Goal: Task Accomplishment & Management: Manage account settings

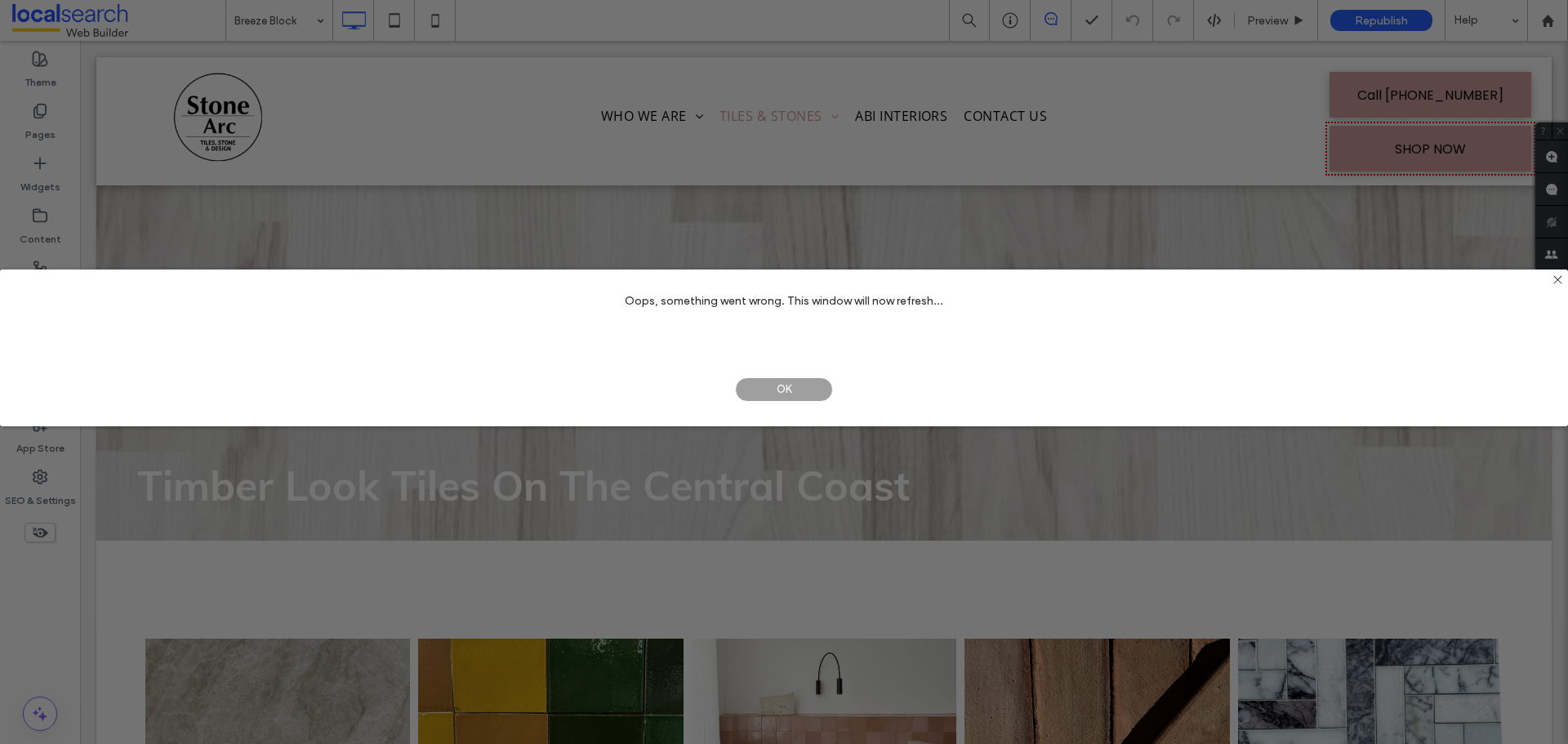
click at [801, 394] on span "OK" at bounding box center [784, 389] width 98 height 25
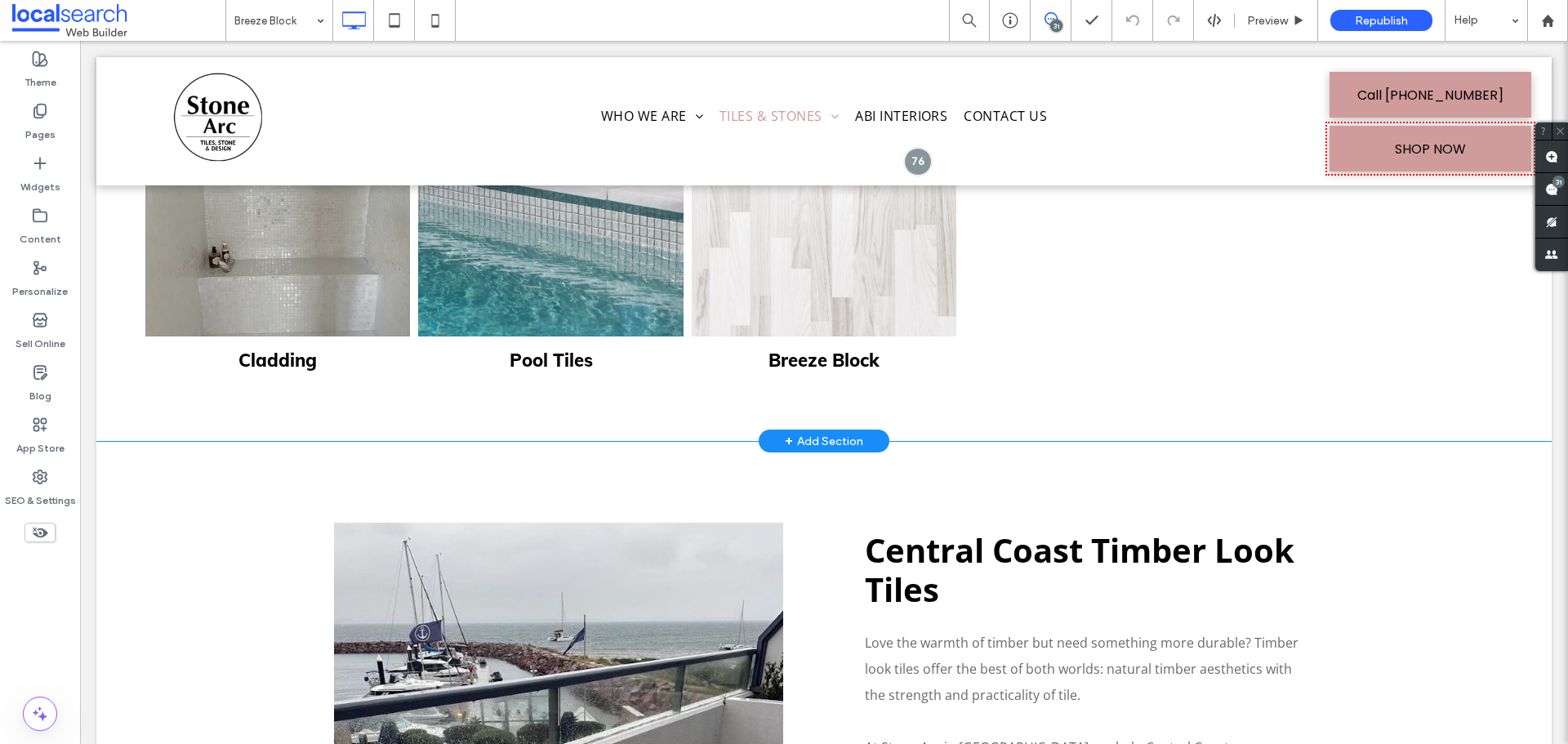
scroll to position [1634, 0]
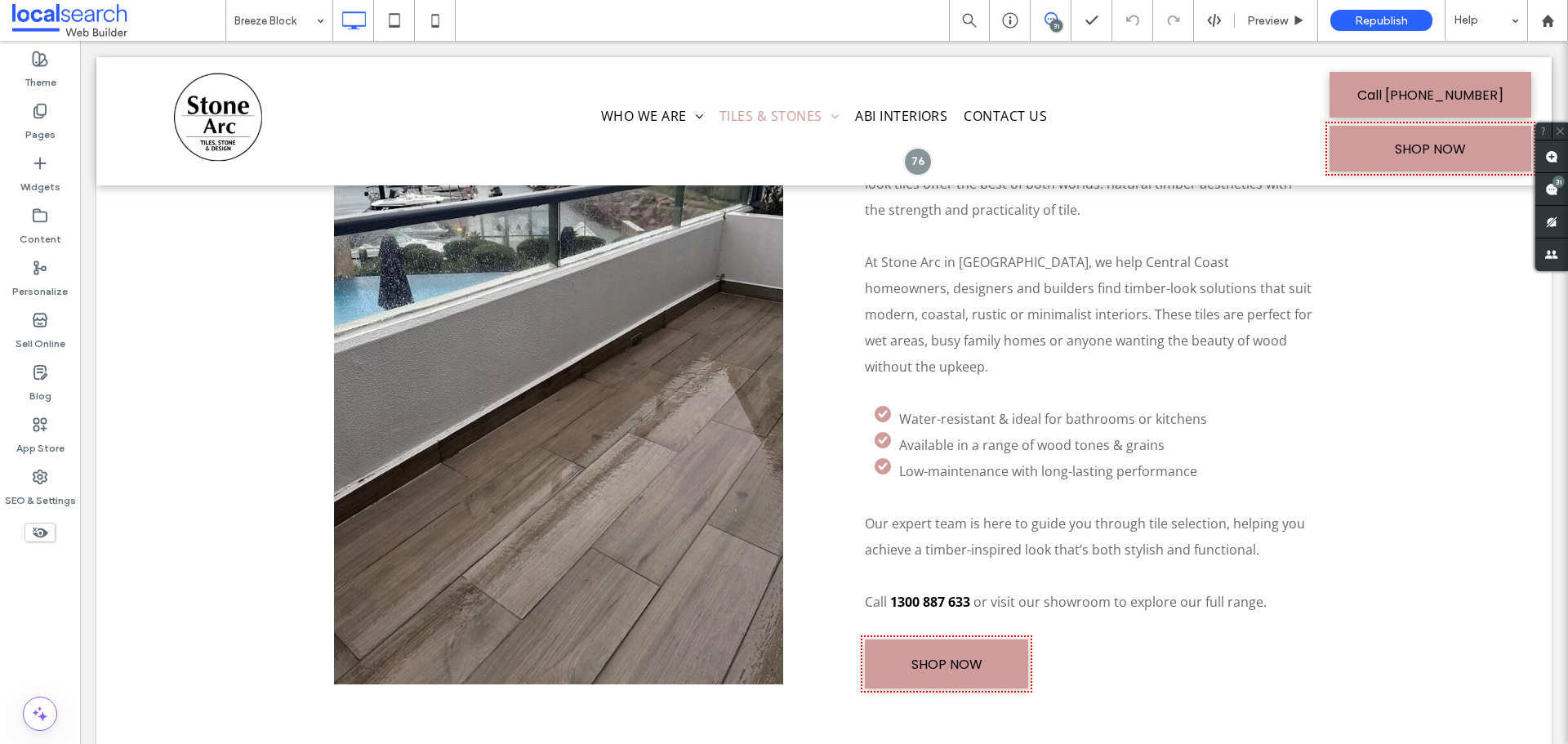
click at [1049, 20] on icon at bounding box center [1051, 18] width 13 height 13
click at [1562, 192] on span at bounding box center [1551, 189] width 32 height 32
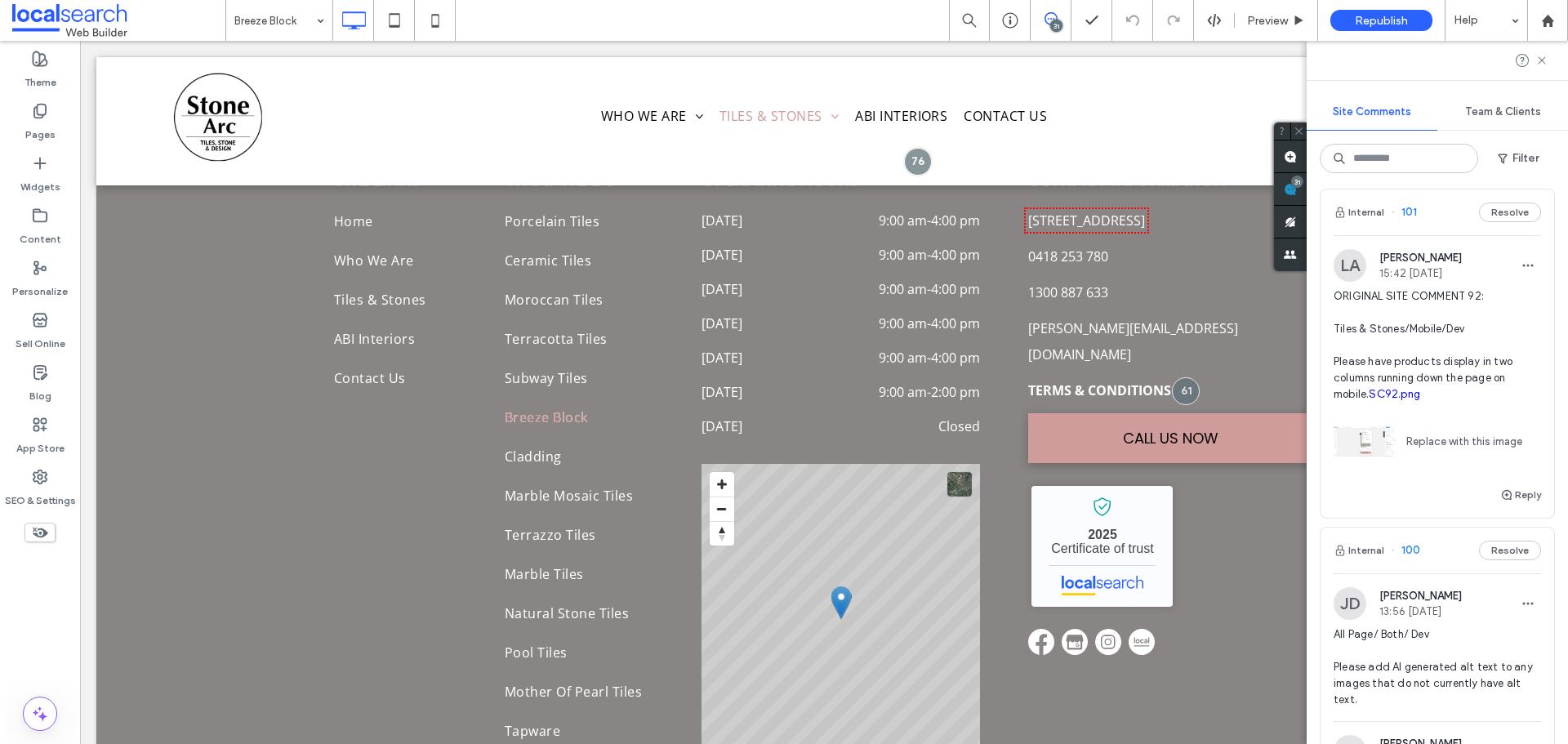
scroll to position [366, 0]
click at [452, 27] on div at bounding box center [434, 19] width 40 height 32
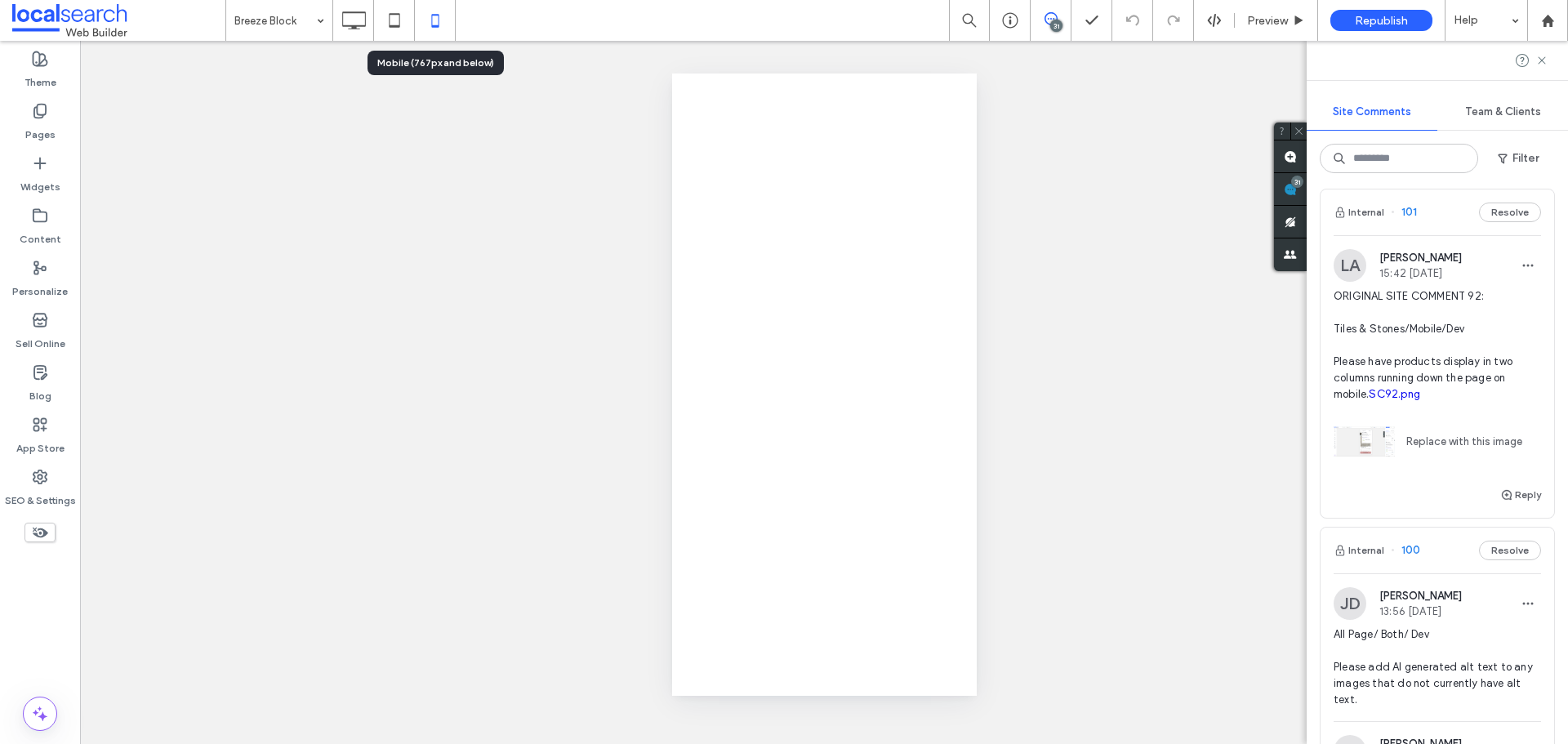
scroll to position [0, 0]
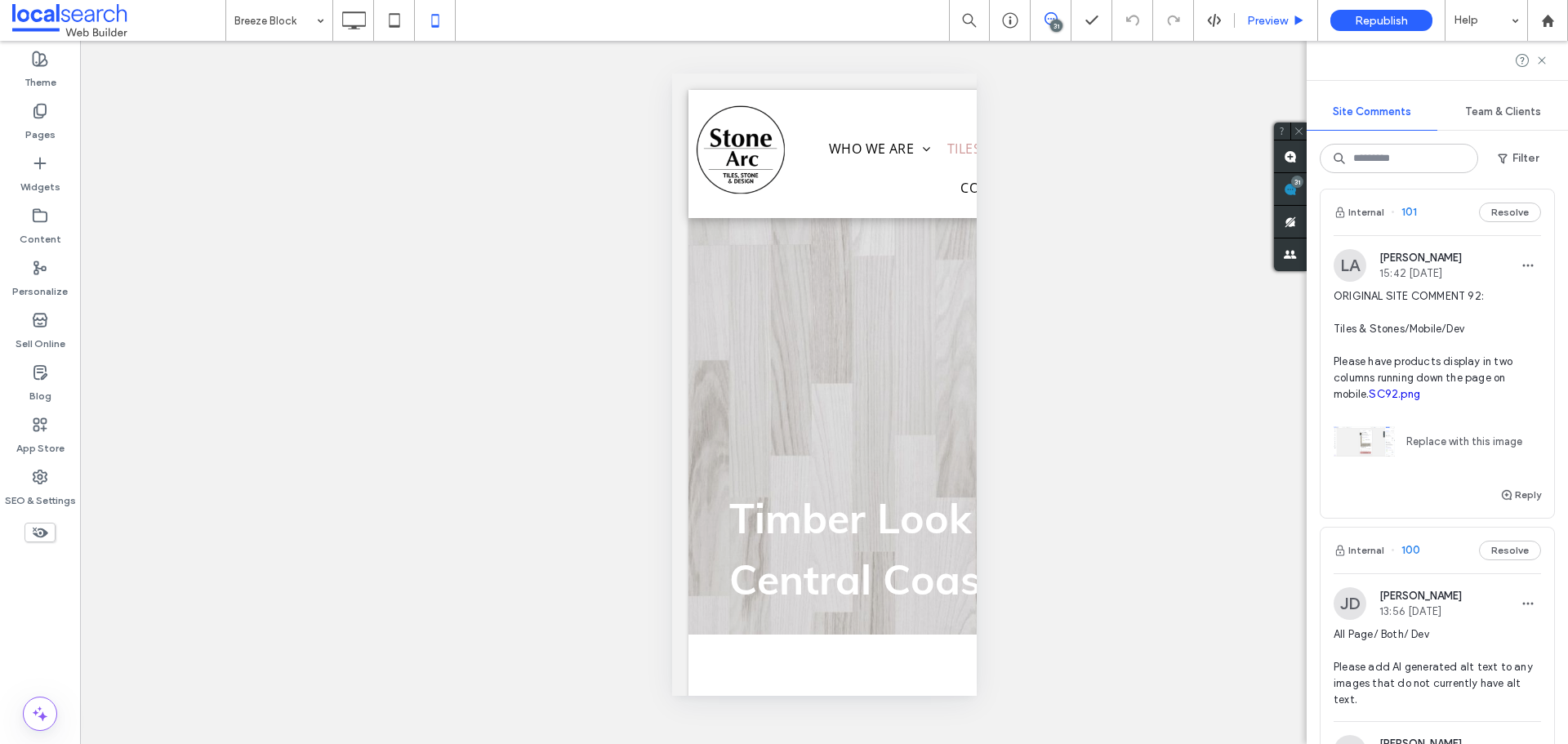
click at [1249, 17] on span "Preview" at bounding box center [1267, 20] width 40 height 14
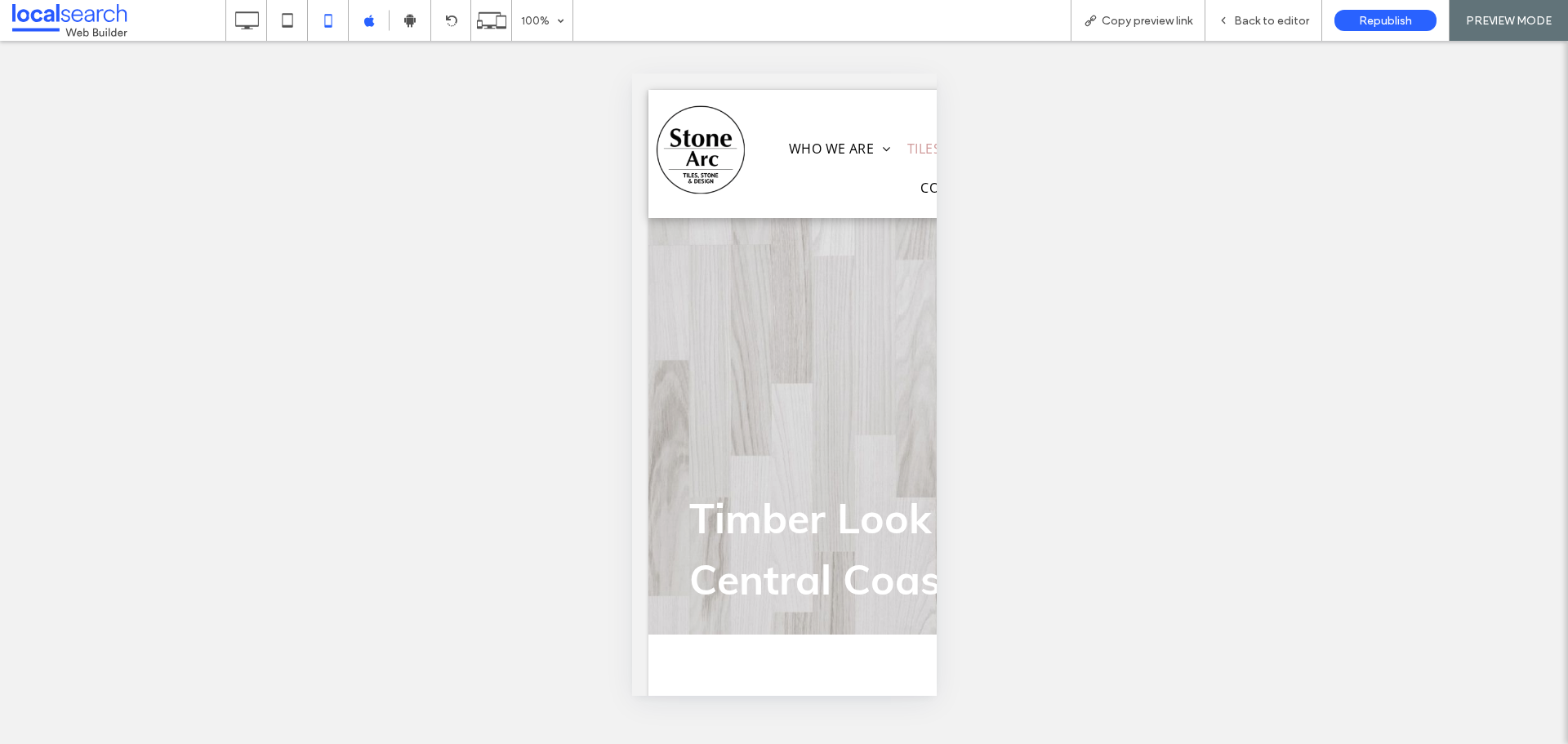
click at [1117, 22] on span "Copy preview link" at bounding box center [1147, 20] width 90 height 14
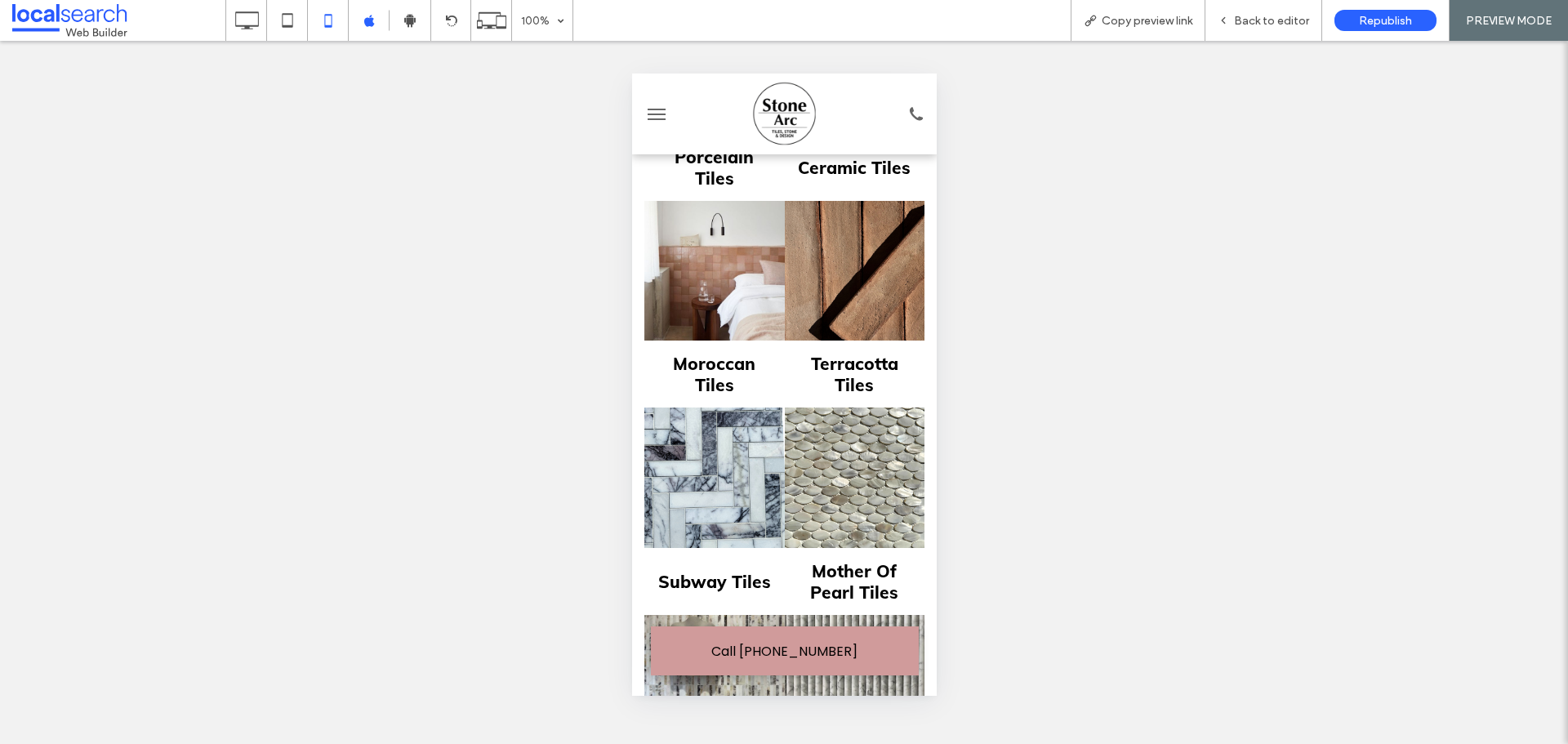
scroll to position [572, 0]
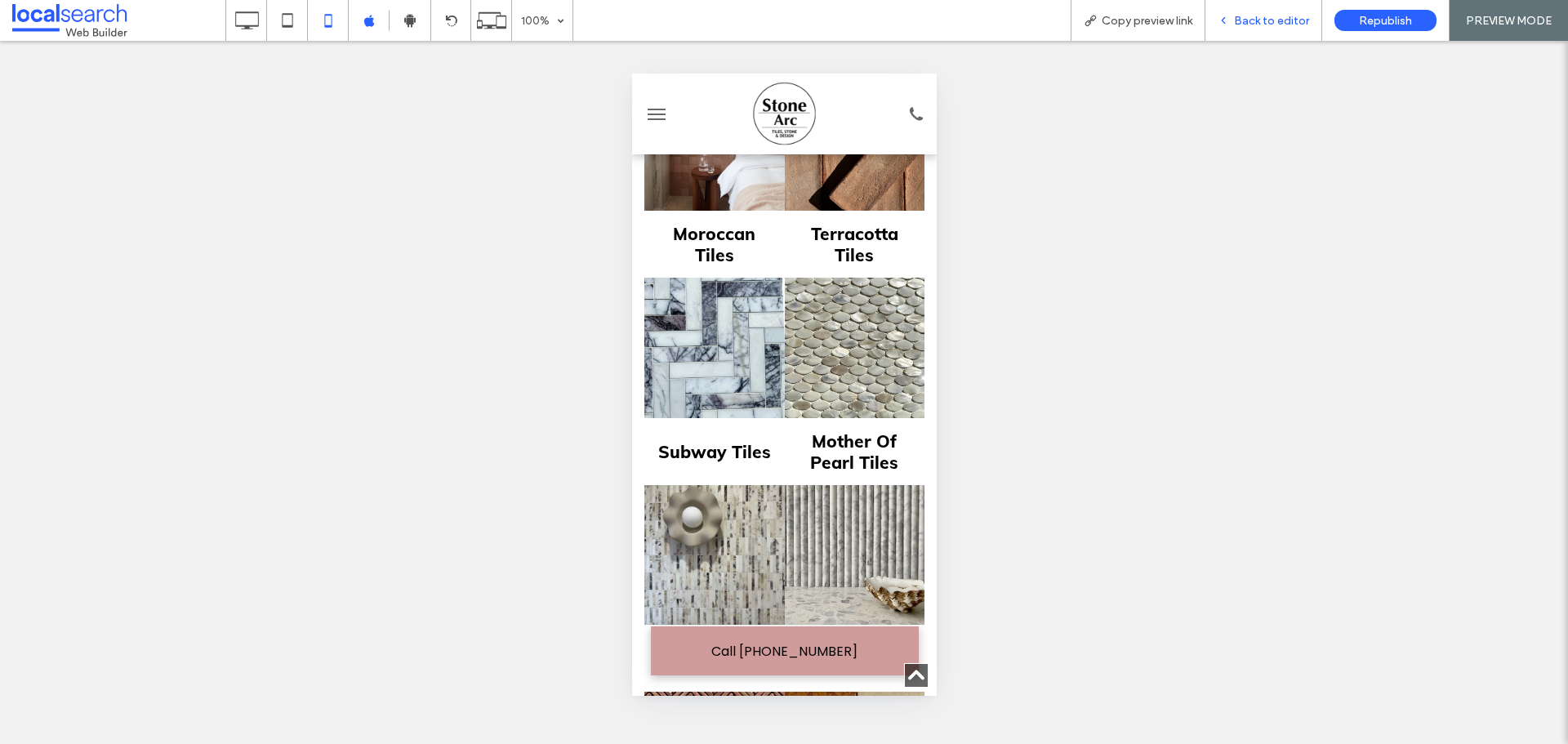
click at [1228, 25] on icon at bounding box center [1223, 20] width 11 height 11
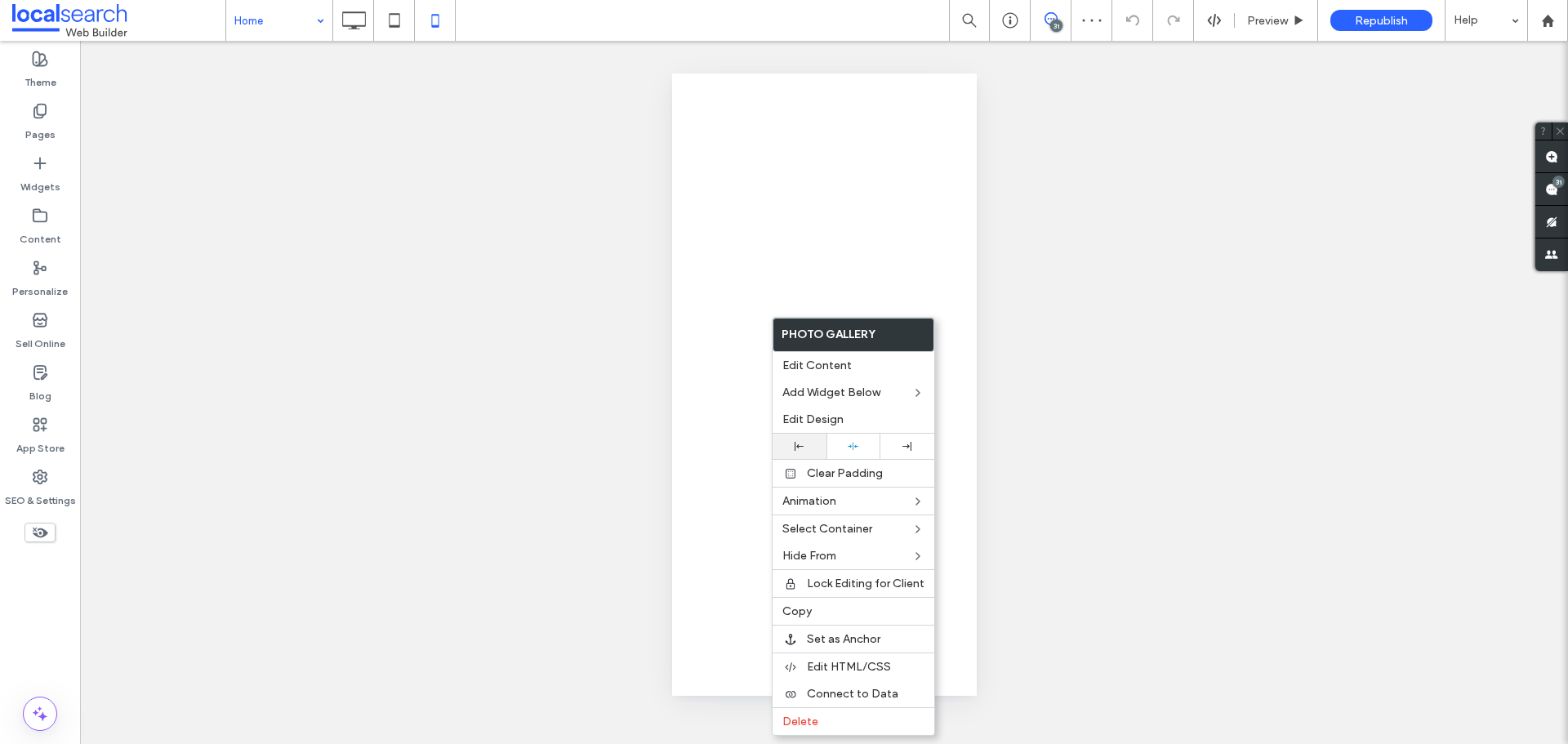
click at [798, 438] on div at bounding box center [799, 447] width 54 height 26
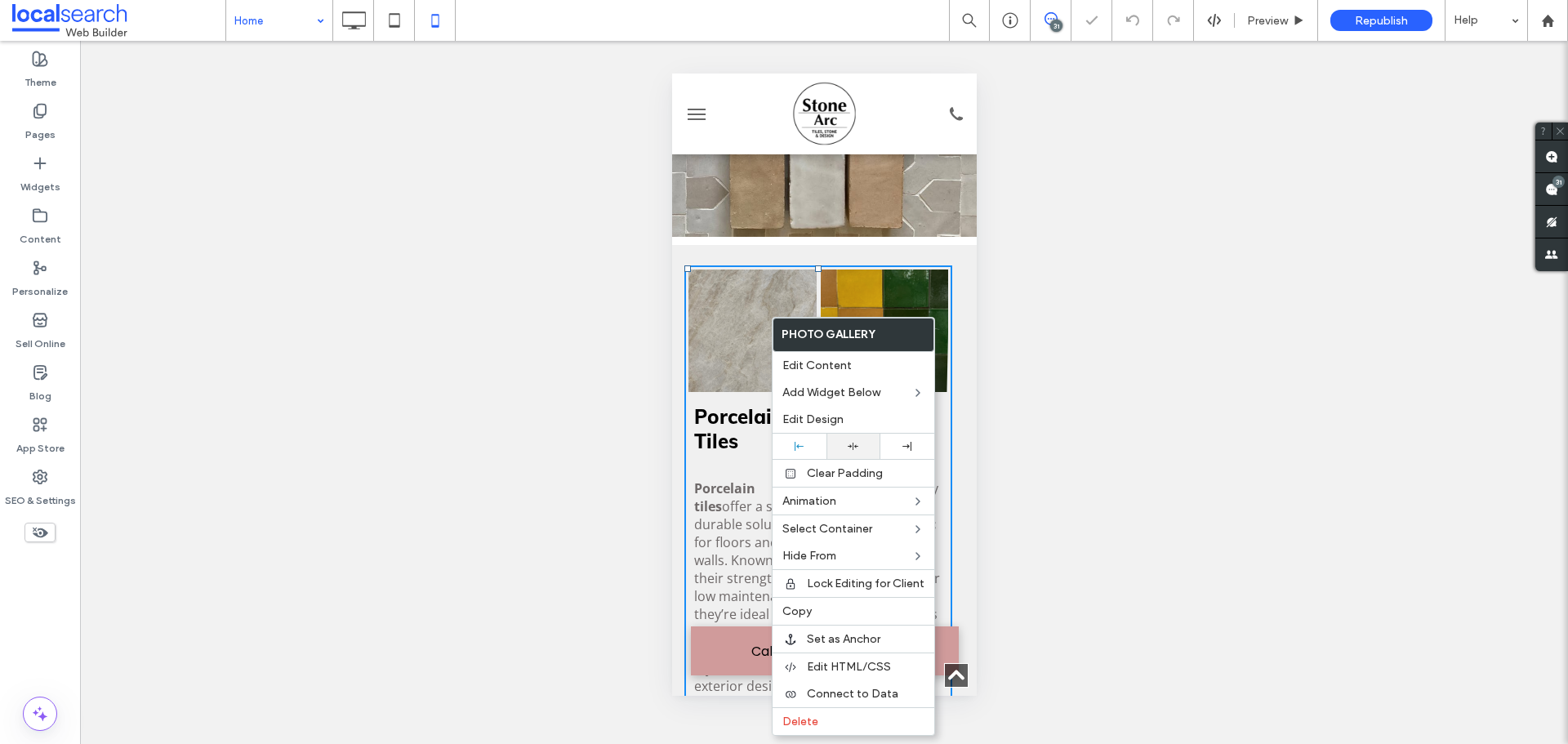
click at [866, 450] on div at bounding box center [784, 372] width 1568 height 744
click at [859, 449] on div at bounding box center [853, 447] width 38 height 11
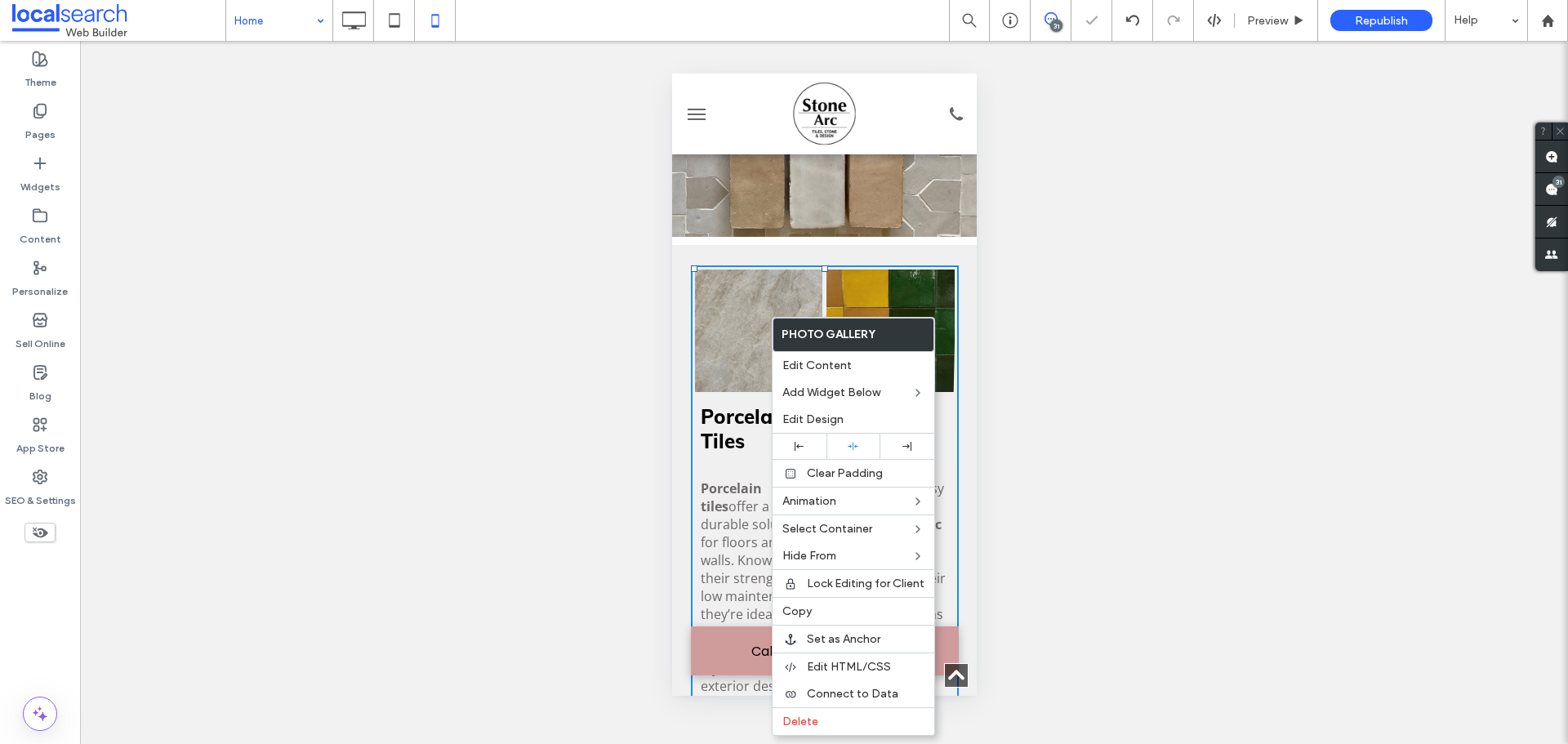
click at [744, 480] on strong "Porcelain tiles" at bounding box center [730, 497] width 62 height 36
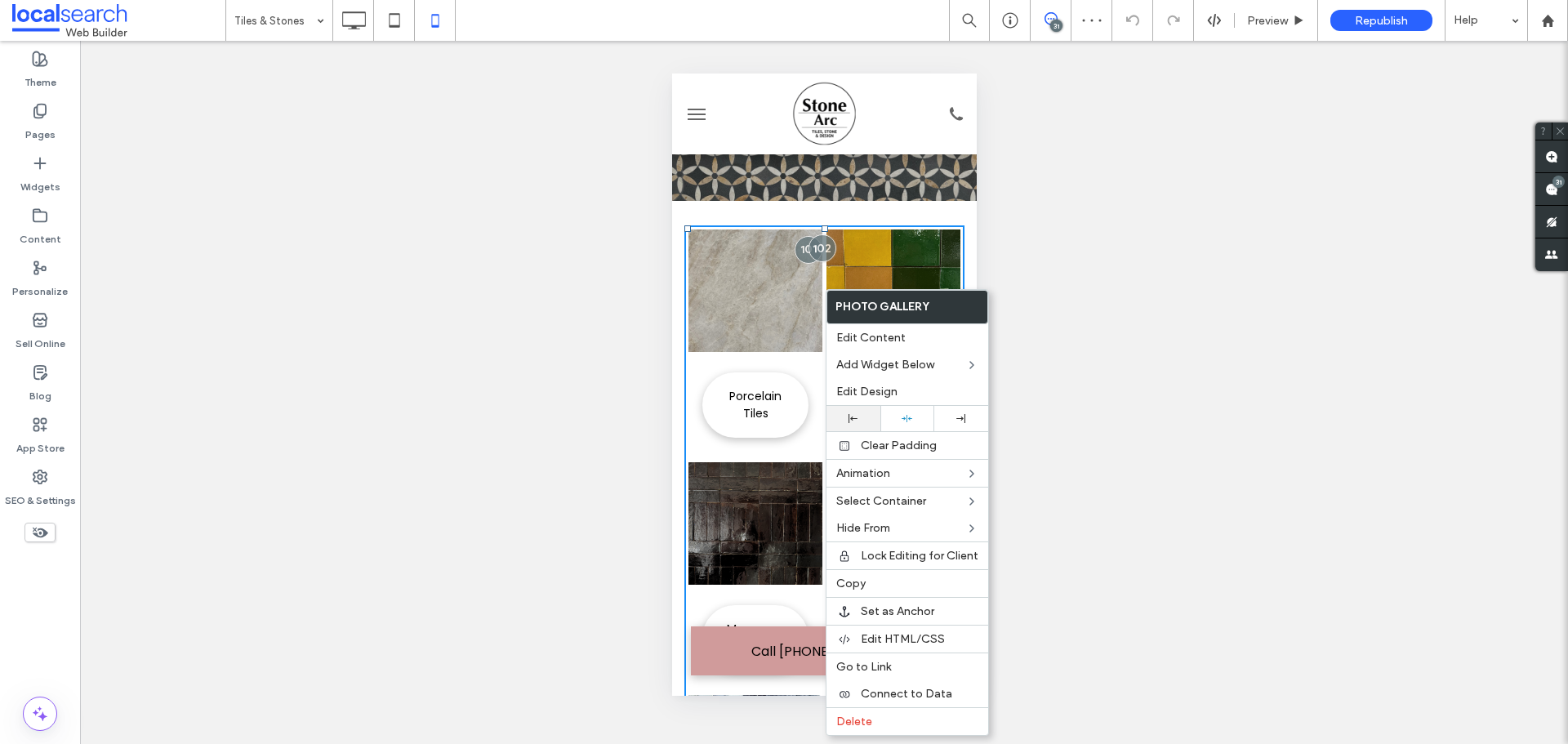
click at [858, 417] on div at bounding box center [853, 419] width 38 height 9
click at [915, 422] on div at bounding box center [906, 419] width 38 height 11
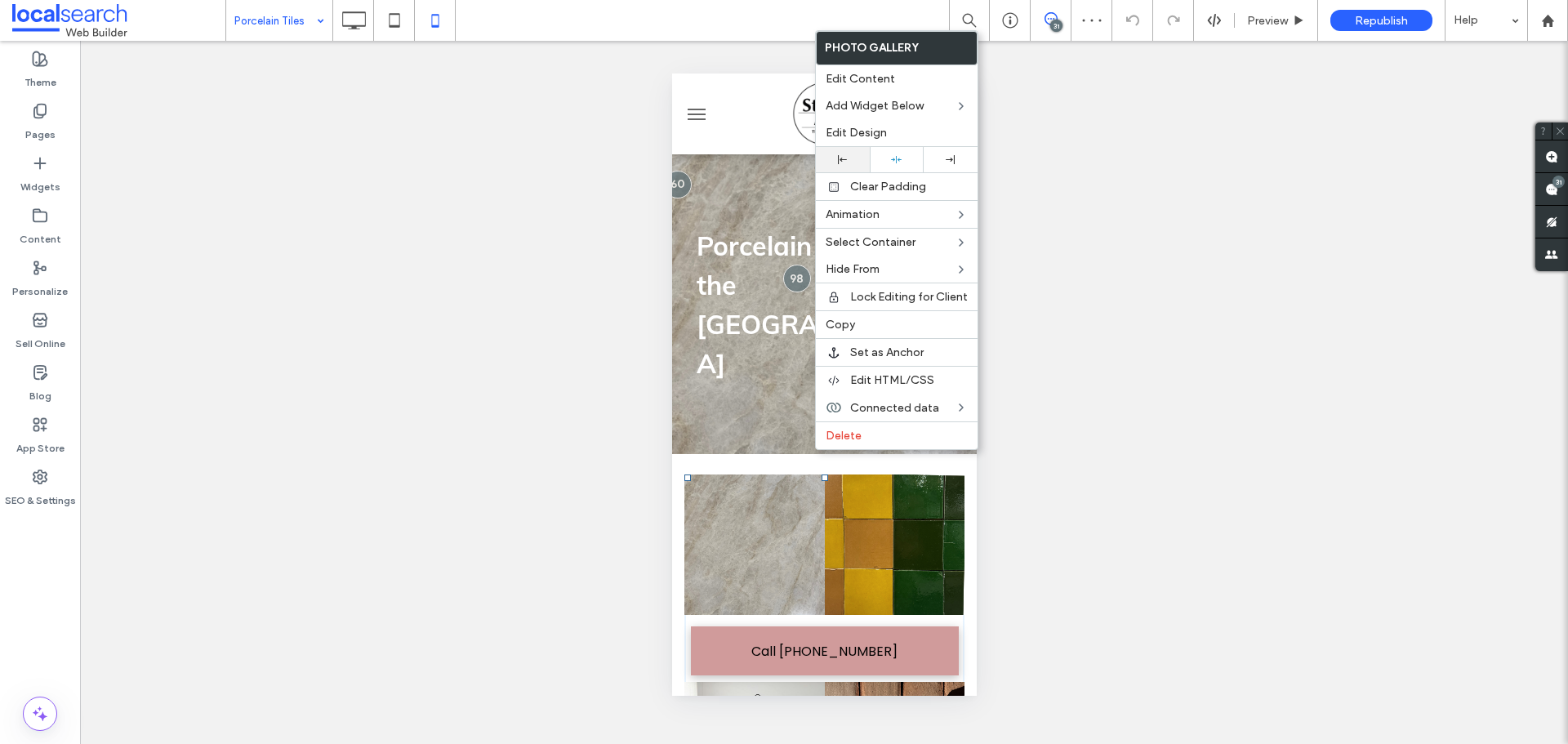
click at [852, 164] on div at bounding box center [842, 160] width 54 height 26
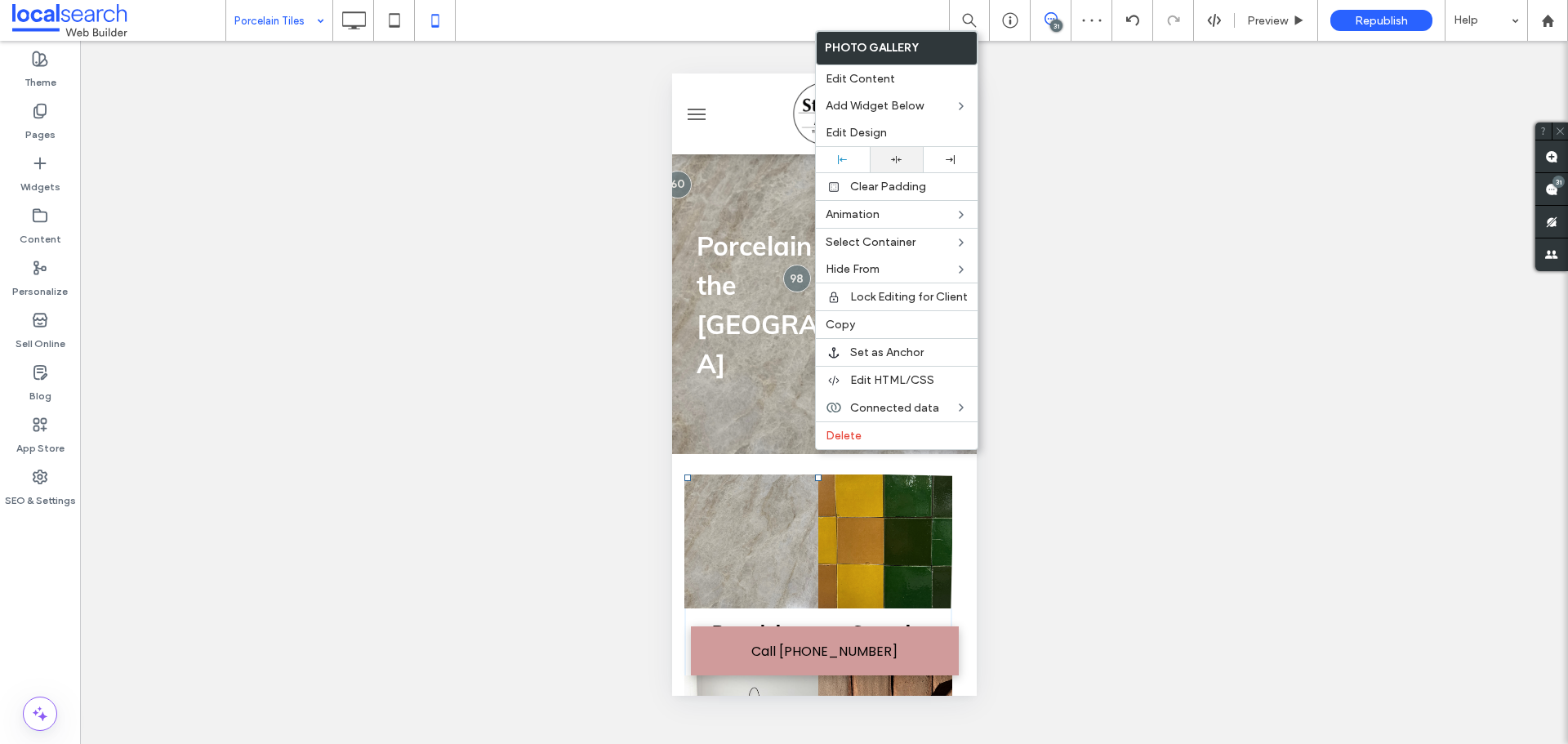
click at [878, 158] on div at bounding box center [896, 160] width 38 height 11
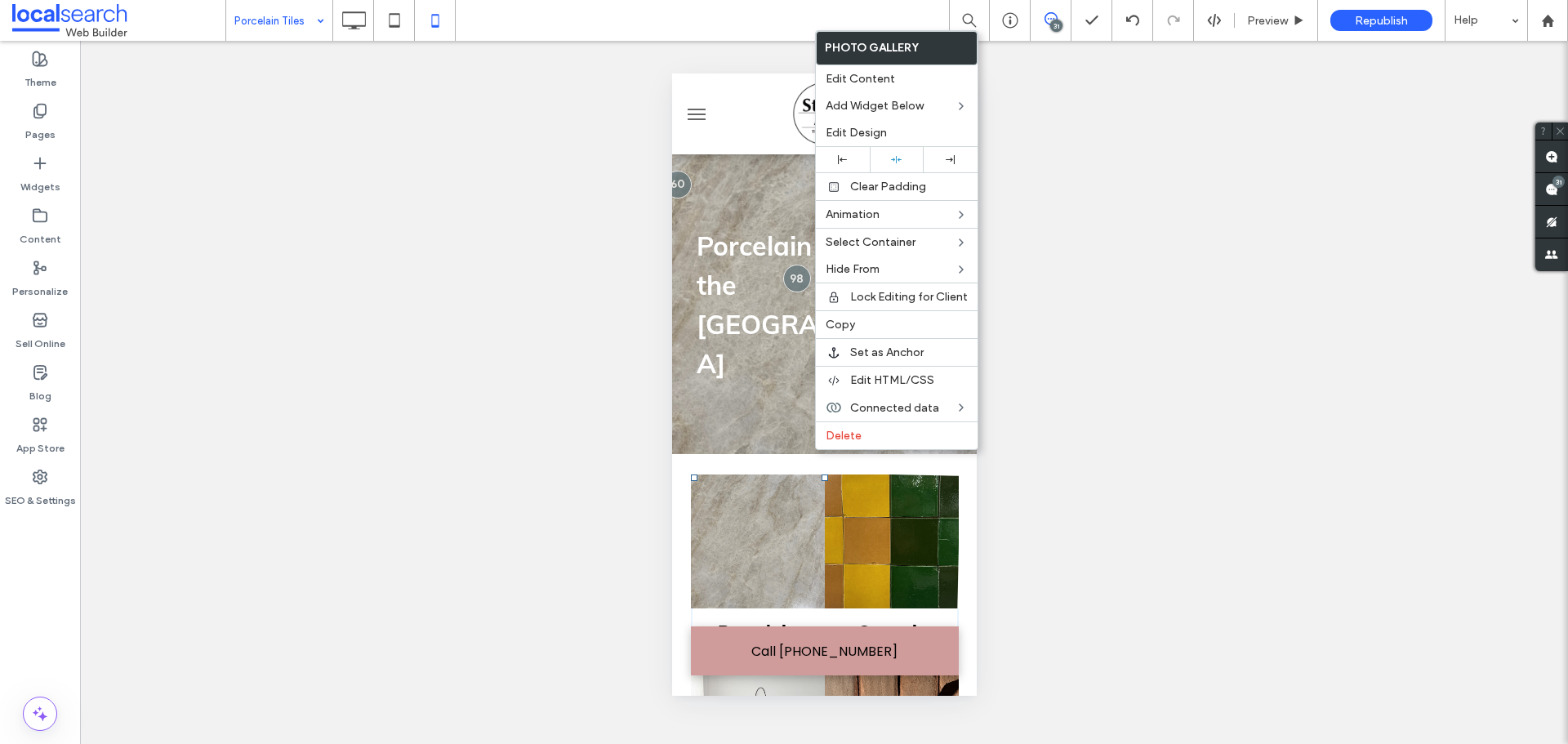
click at [696, 276] on span "Porcelain Tiles on the Central Coast" at bounding box center [821, 304] width 250 height 150
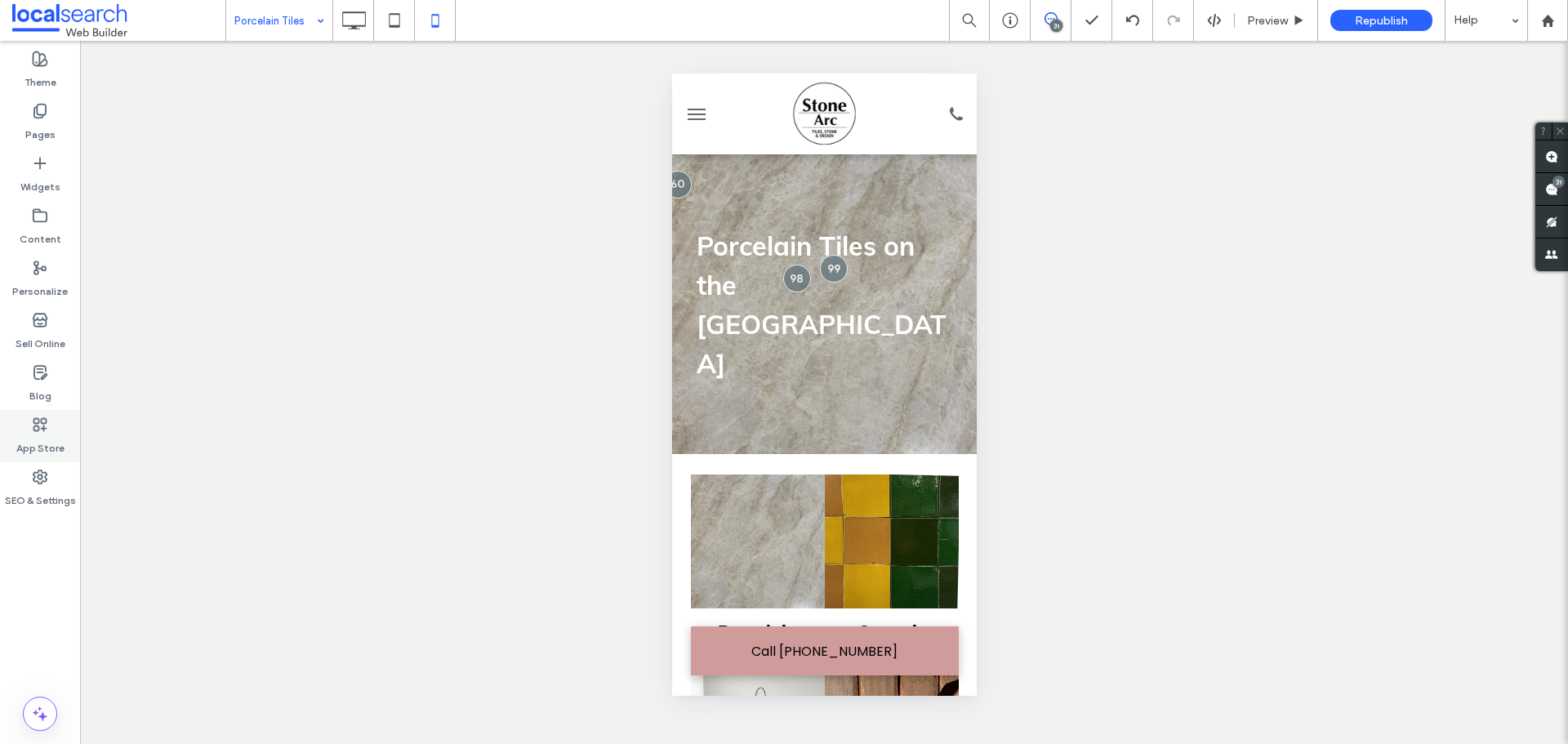
click at [41, 482] on use at bounding box center [40, 477] width 13 height 13
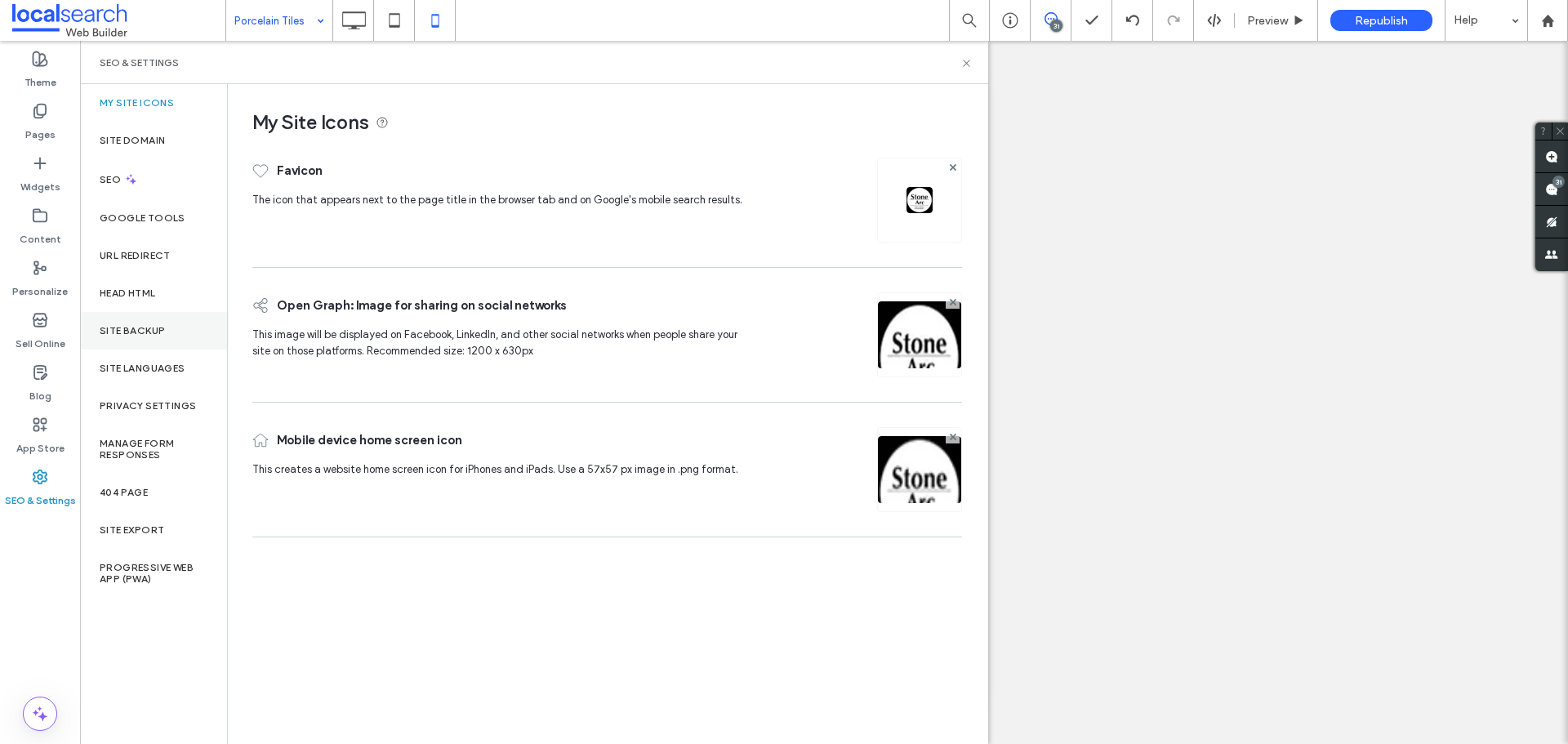
click at [111, 333] on label "Site Backup" at bounding box center [132, 331] width 65 height 11
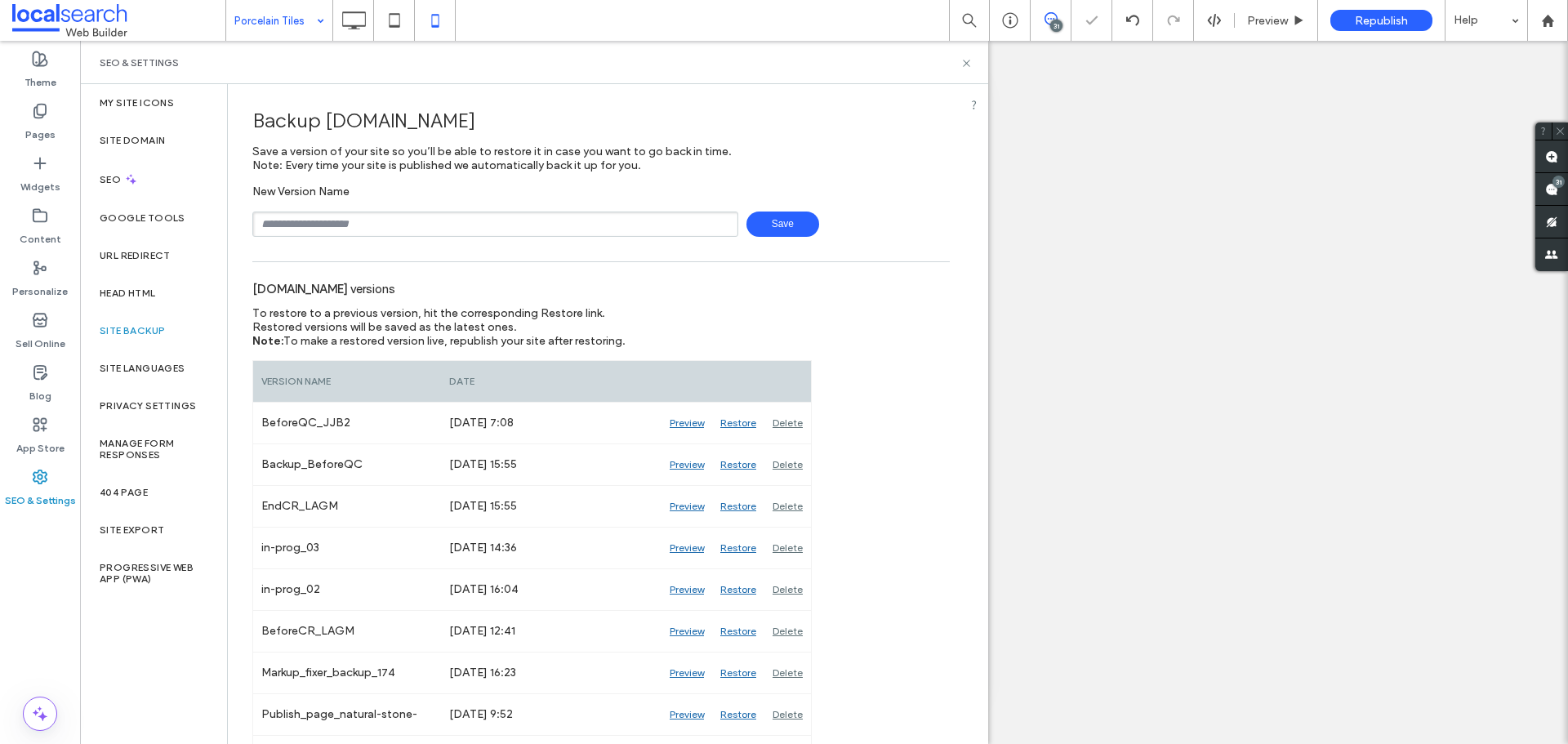
click at [386, 231] on input "text" at bounding box center [495, 225] width 486 height 26
type input "**********"
click at [759, 222] on span "Save" at bounding box center [782, 225] width 73 height 26
click at [972, 58] on icon at bounding box center [965, 63] width 12 height 12
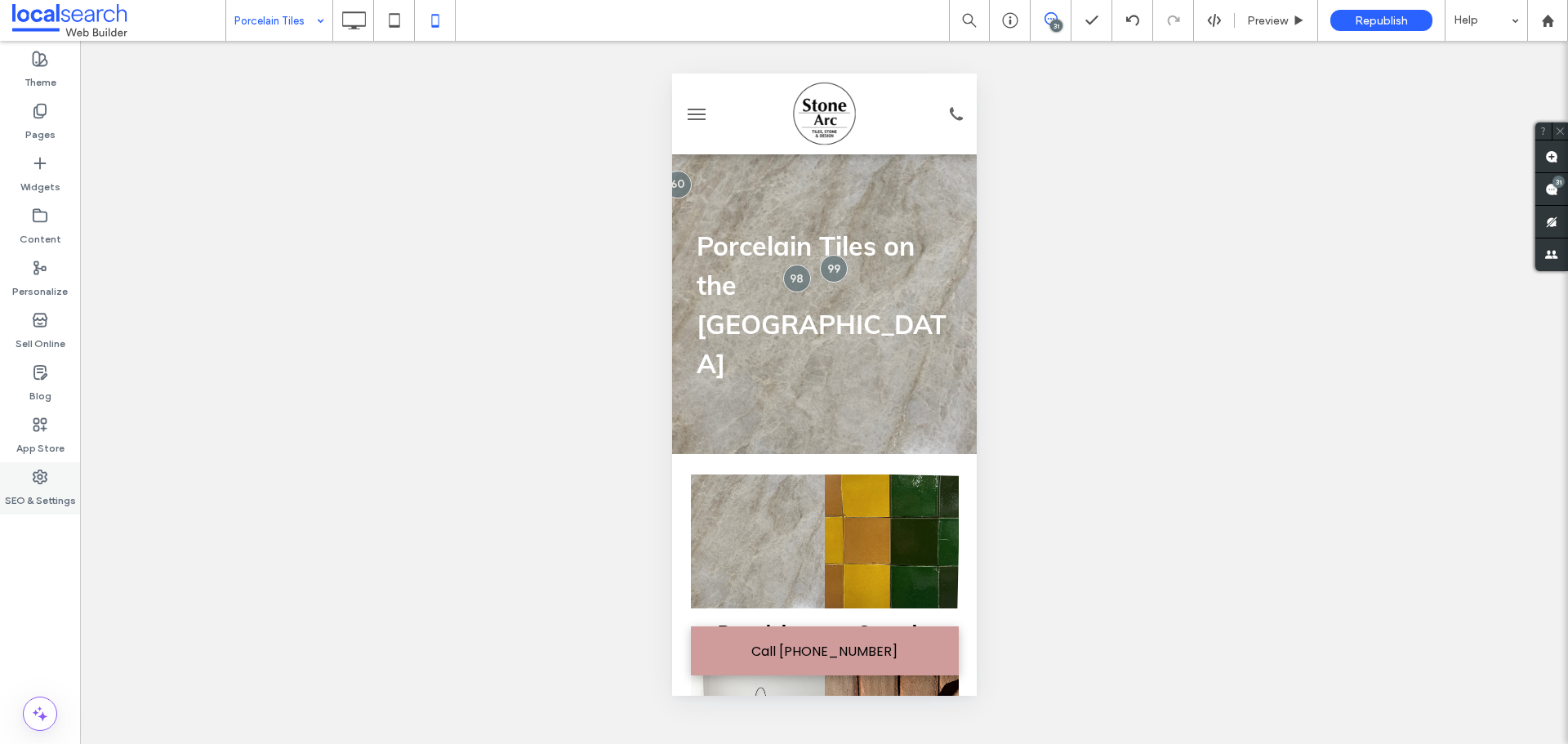
click at [45, 475] on icon at bounding box center [40, 477] width 17 height 17
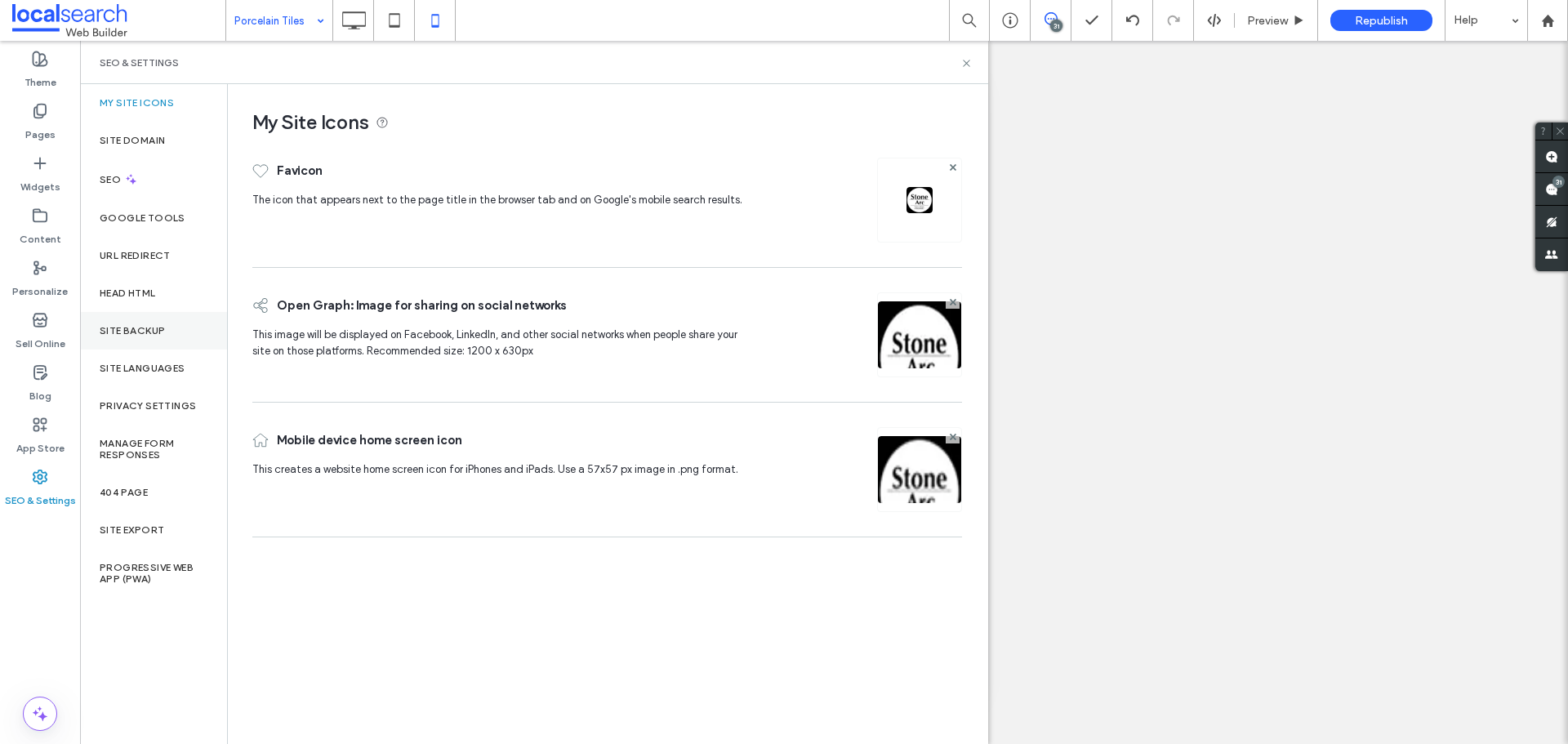
click at [122, 312] on div "Site Backup" at bounding box center [154, 331] width 147 height 38
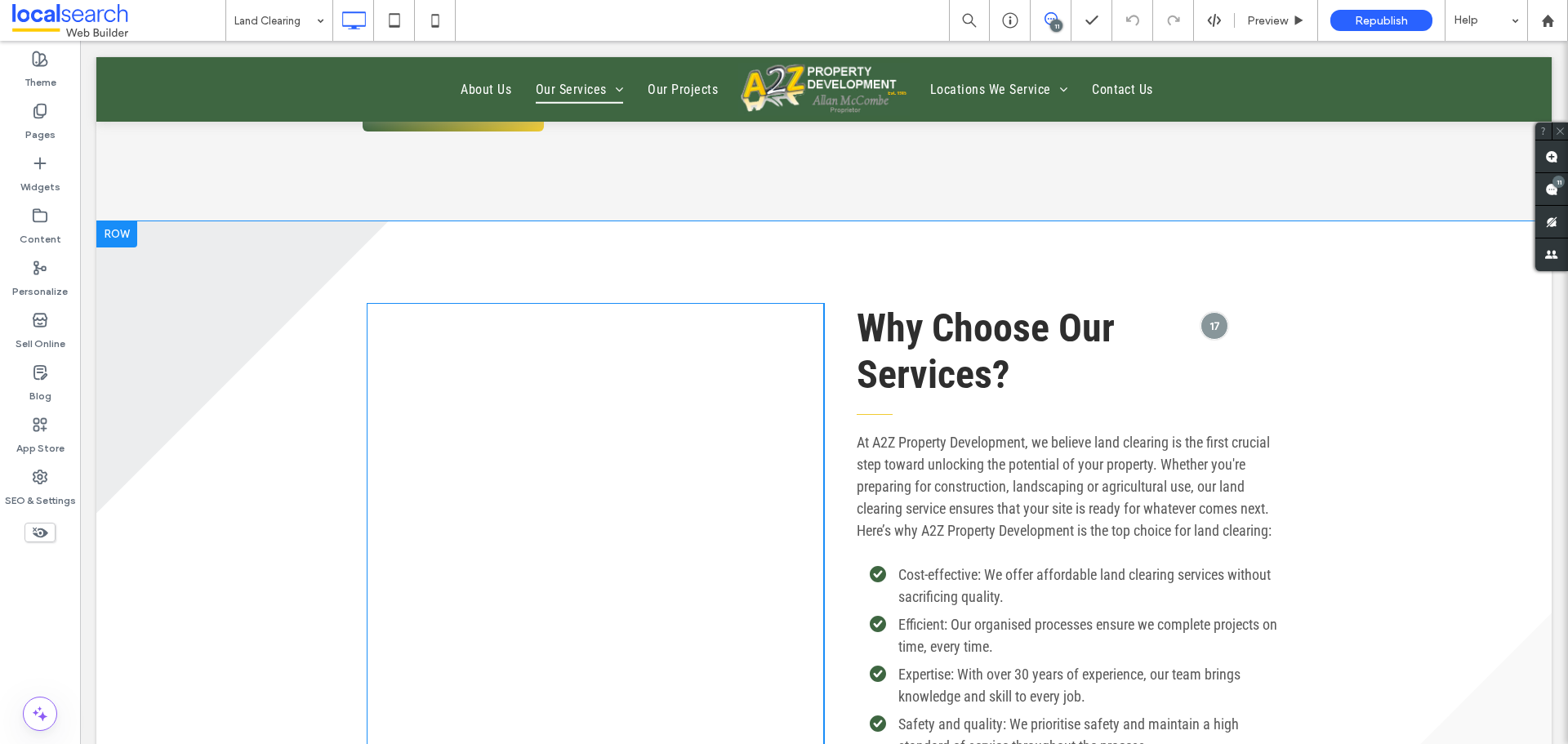
scroll to position [1144, 0]
